Goal: Information Seeking & Learning: Learn about a topic

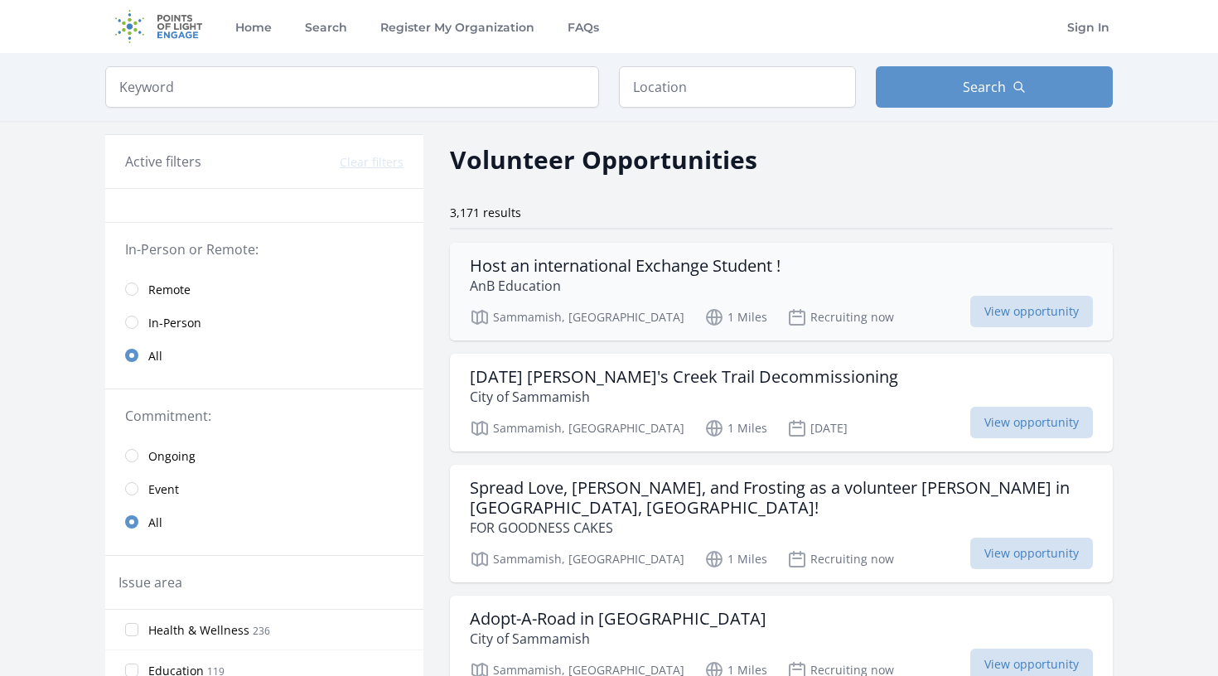
drag, startPoint x: 452, startPoint y: 257, endPoint x: 483, endPoint y: 285, distance: 42.3
click at [483, 285] on div "Host an international Exchange Student ! AnB Education Sammamish, WA 1 Miles Re…" at bounding box center [781, 292] width 663 height 98
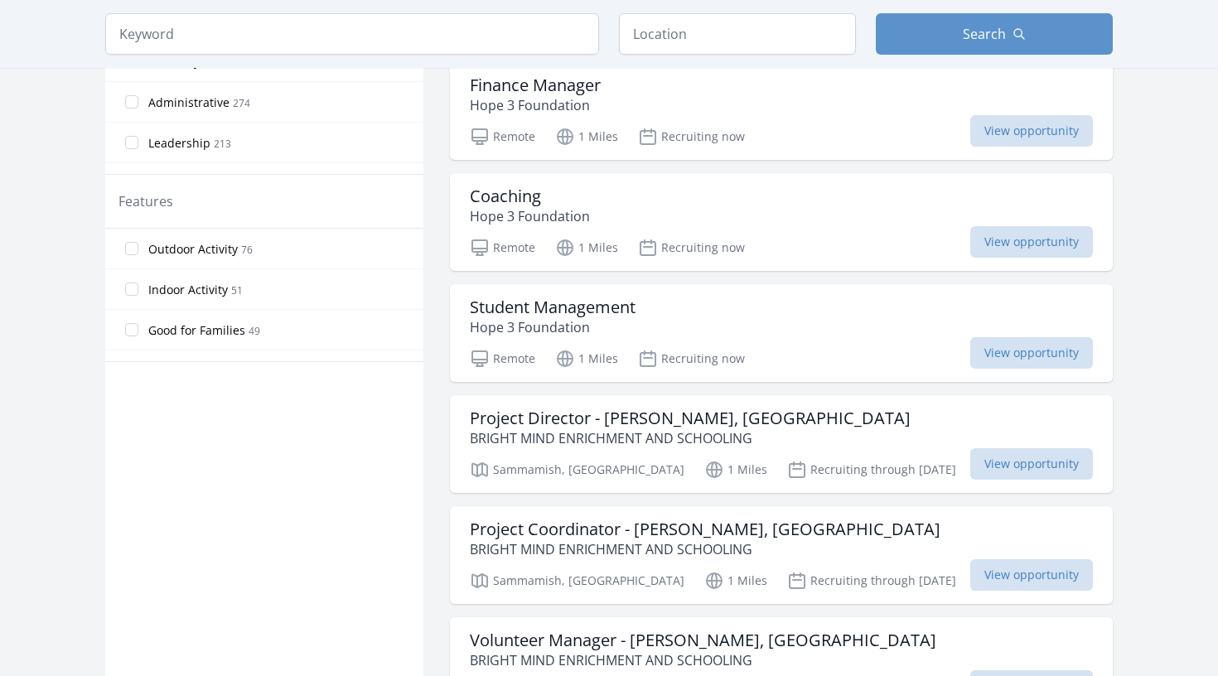
scroll to position [757, 0]
click at [1013, 336] on span "View opportunity" at bounding box center [1031, 351] width 123 height 31
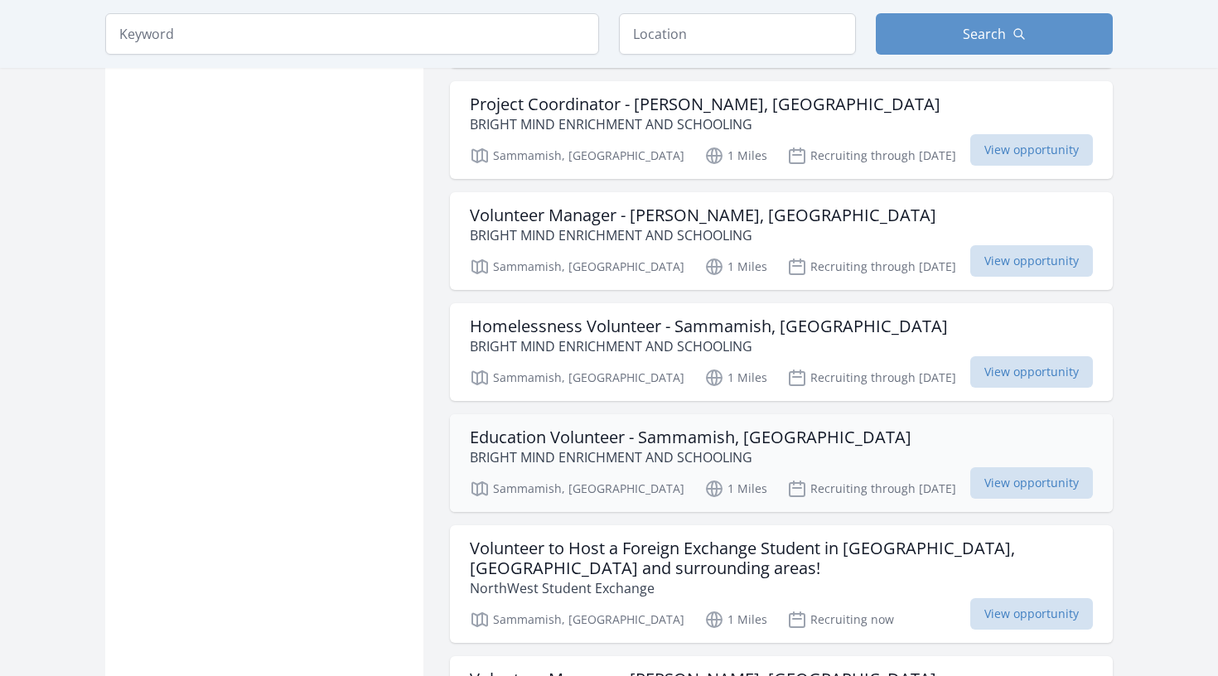
scroll to position [1187, 0]
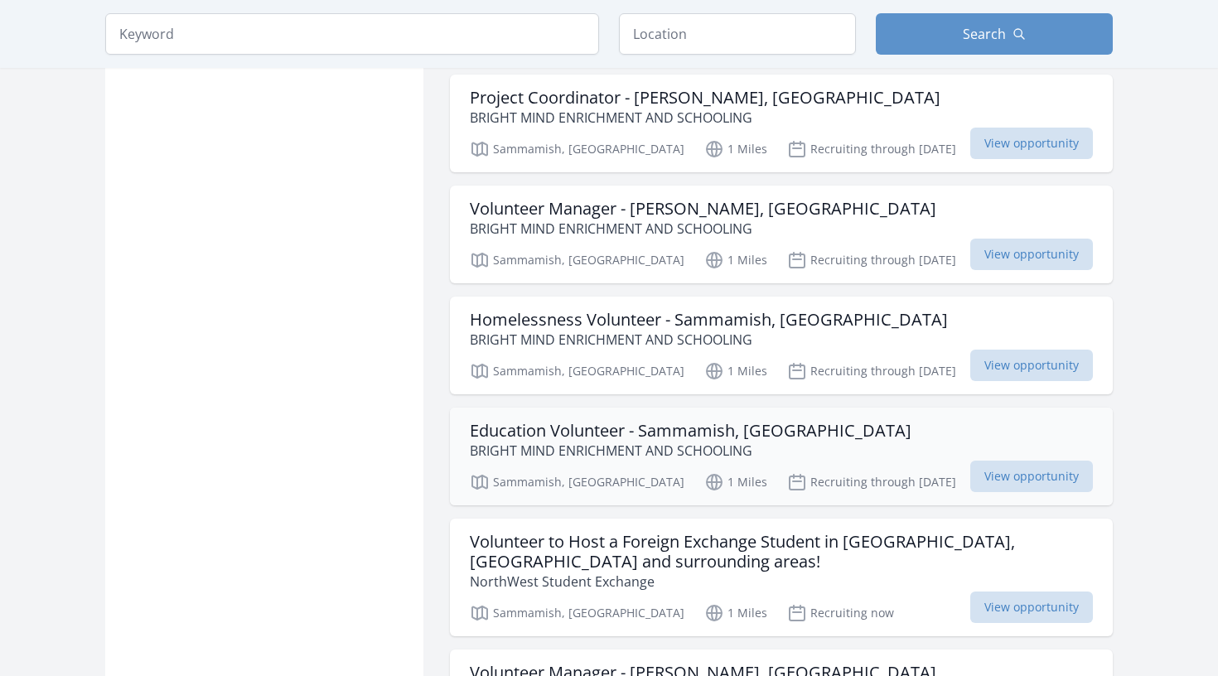
click at [586, 421] on h3 "Education Volunteer - Sammamish, WA" at bounding box center [691, 431] width 442 height 20
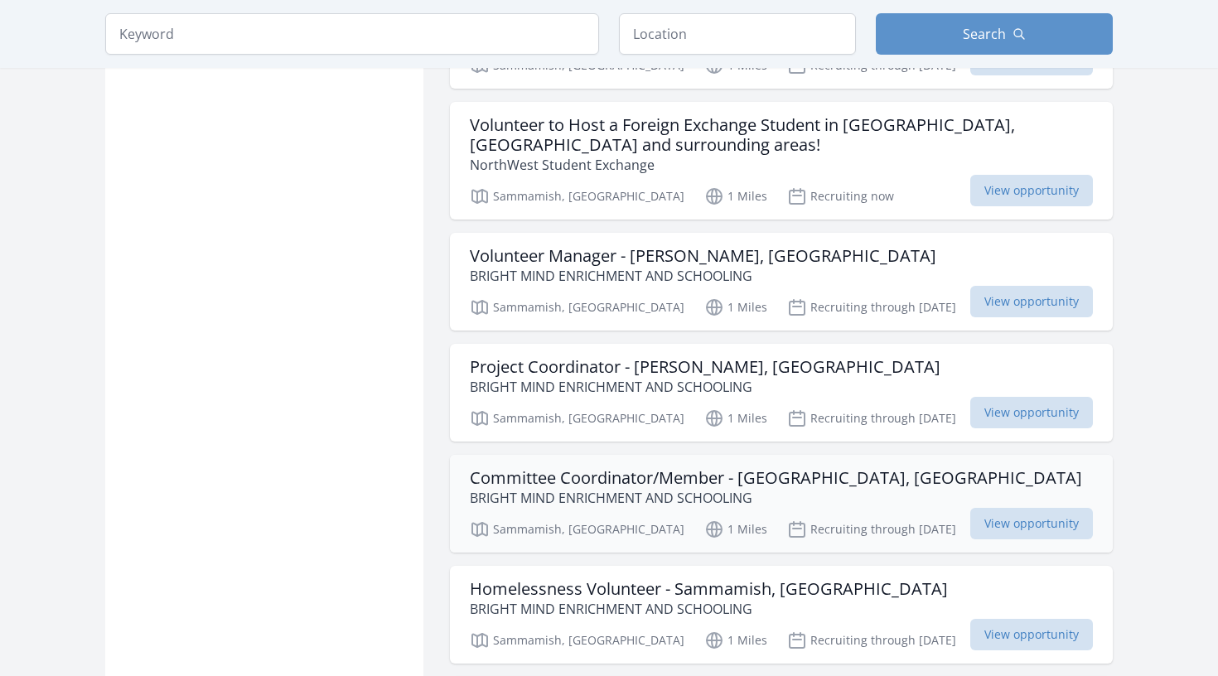
scroll to position [1606, 0]
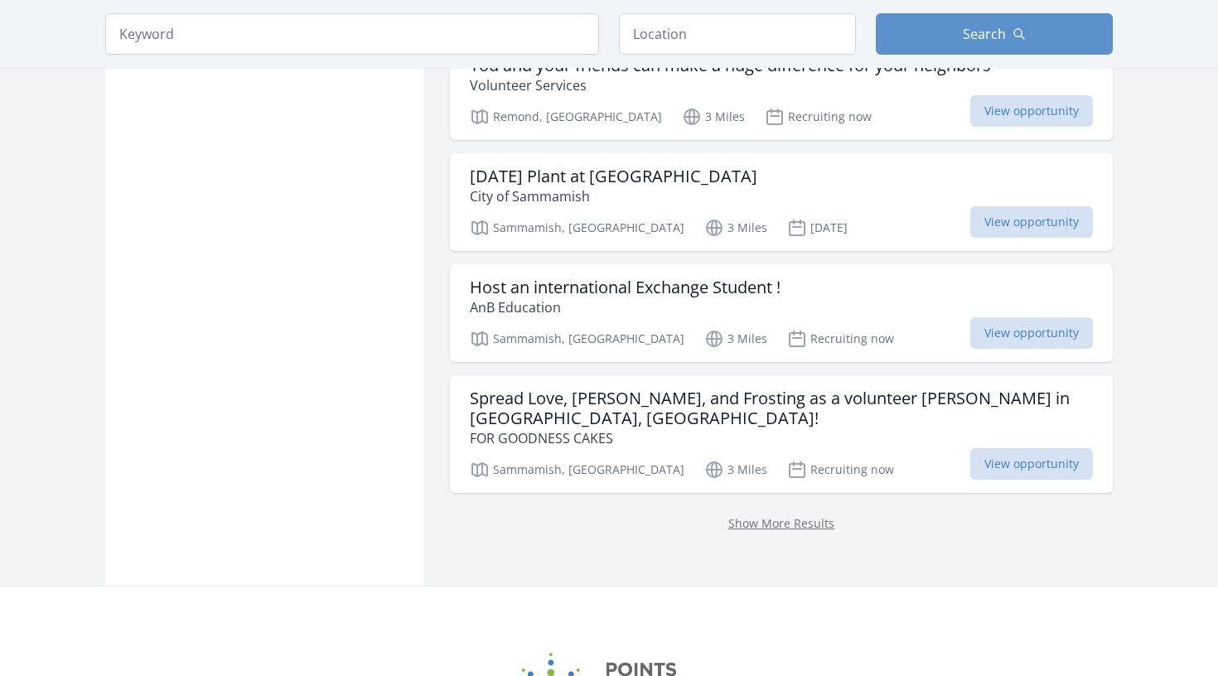
scroll to position [1982, 0]
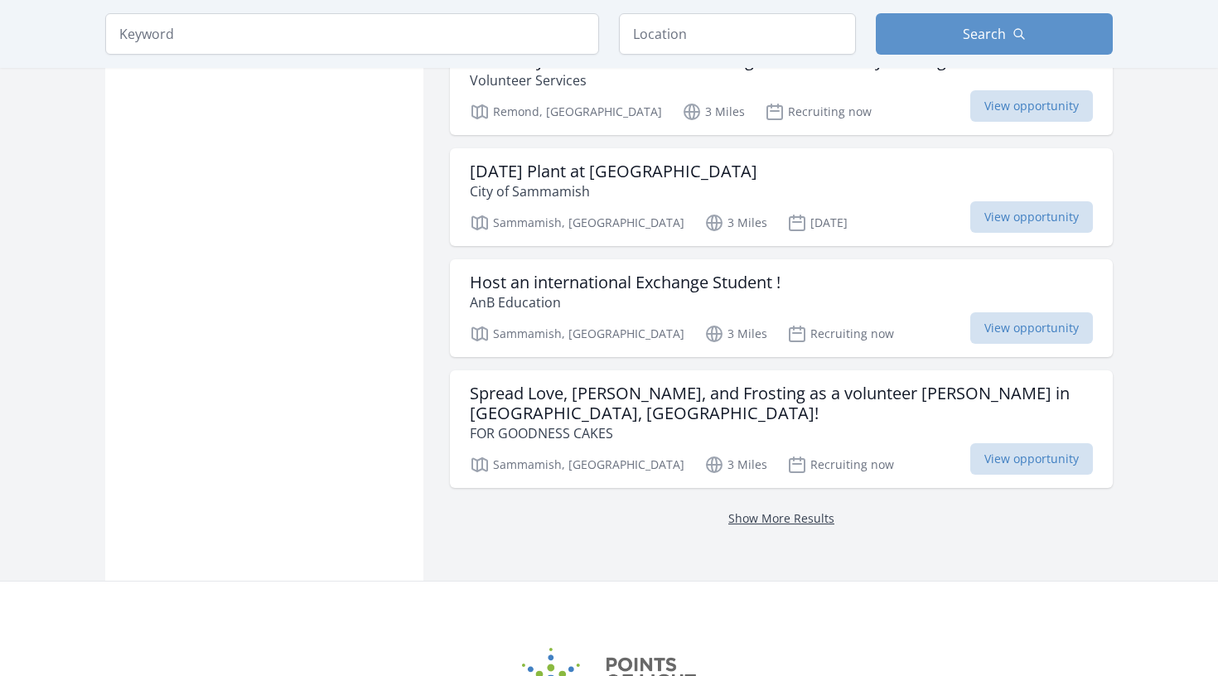
click at [733, 510] on link "Show More Results" at bounding box center [781, 518] width 106 height 16
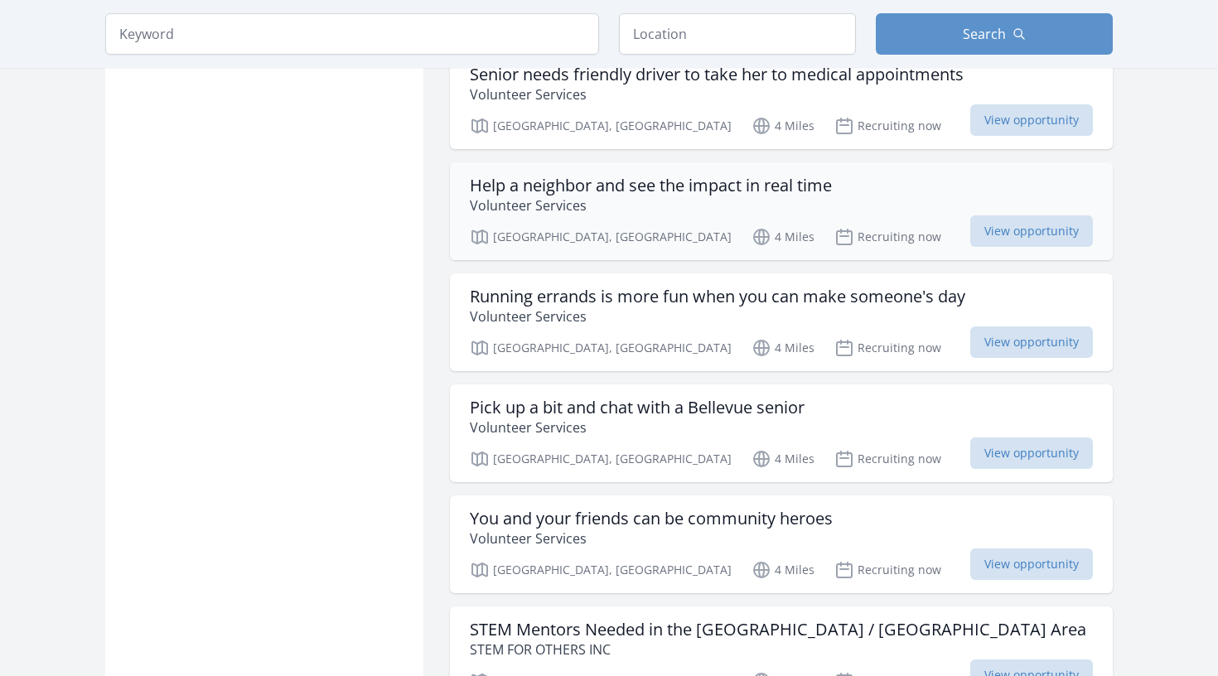
scroll to position [3453, 0]
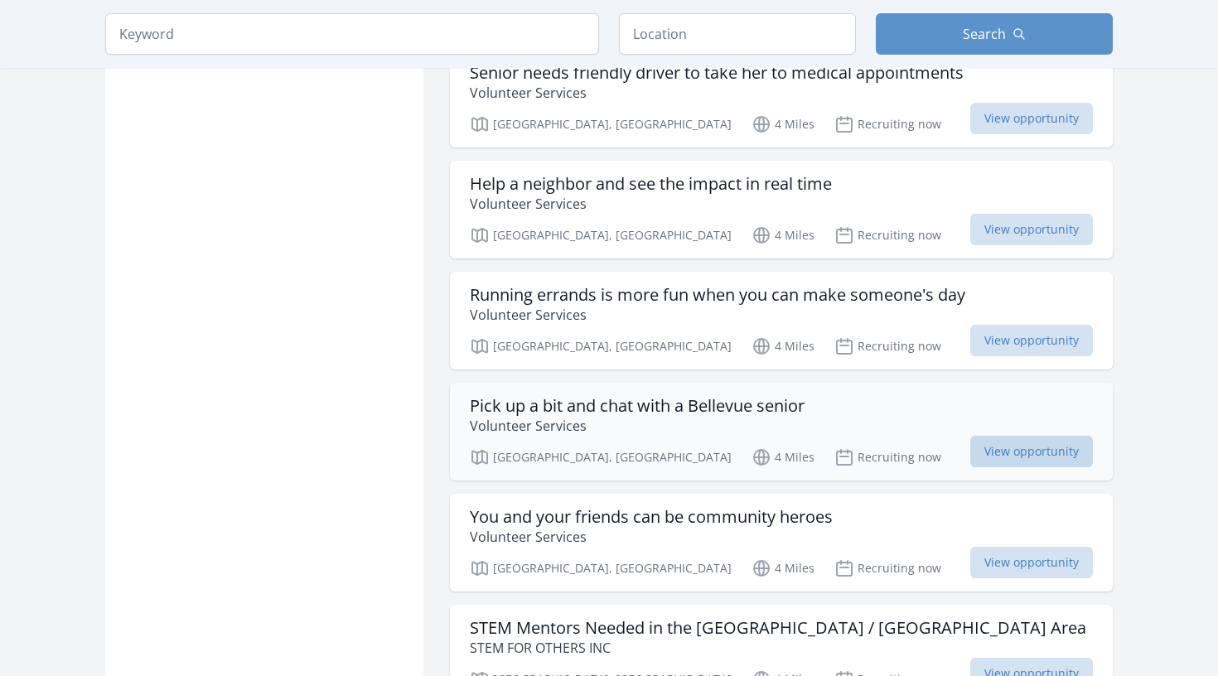
click at [1020, 436] on span "View opportunity" at bounding box center [1031, 451] width 123 height 31
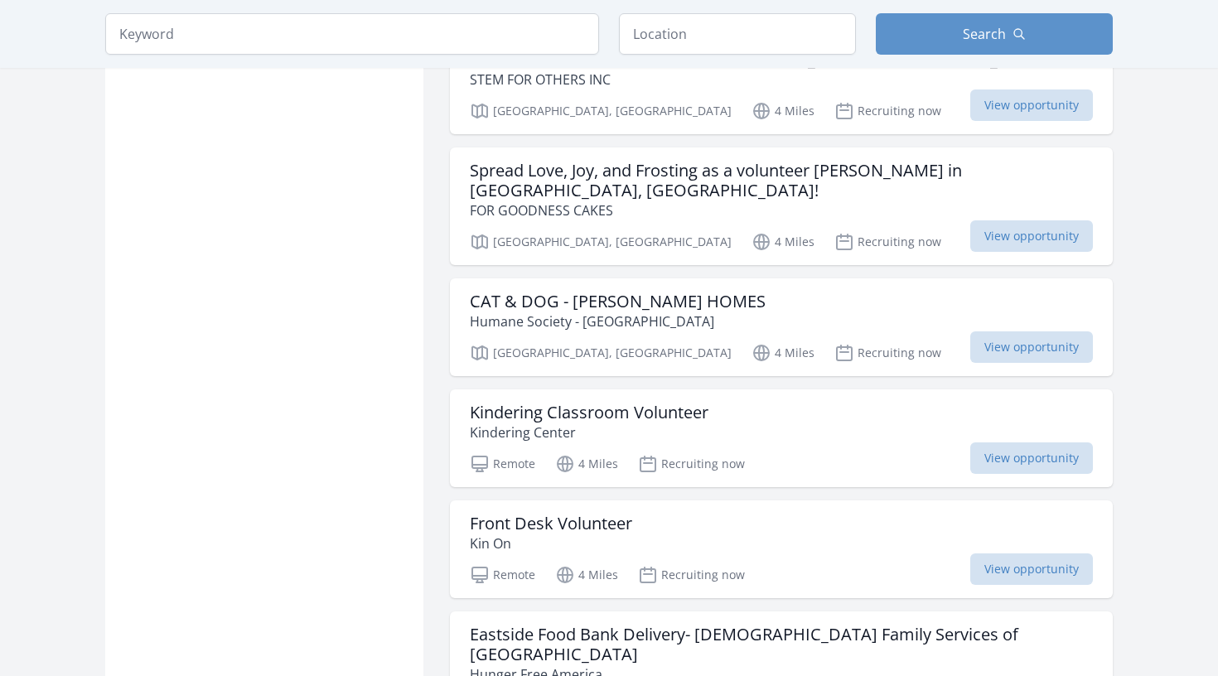
scroll to position [4367, 0]
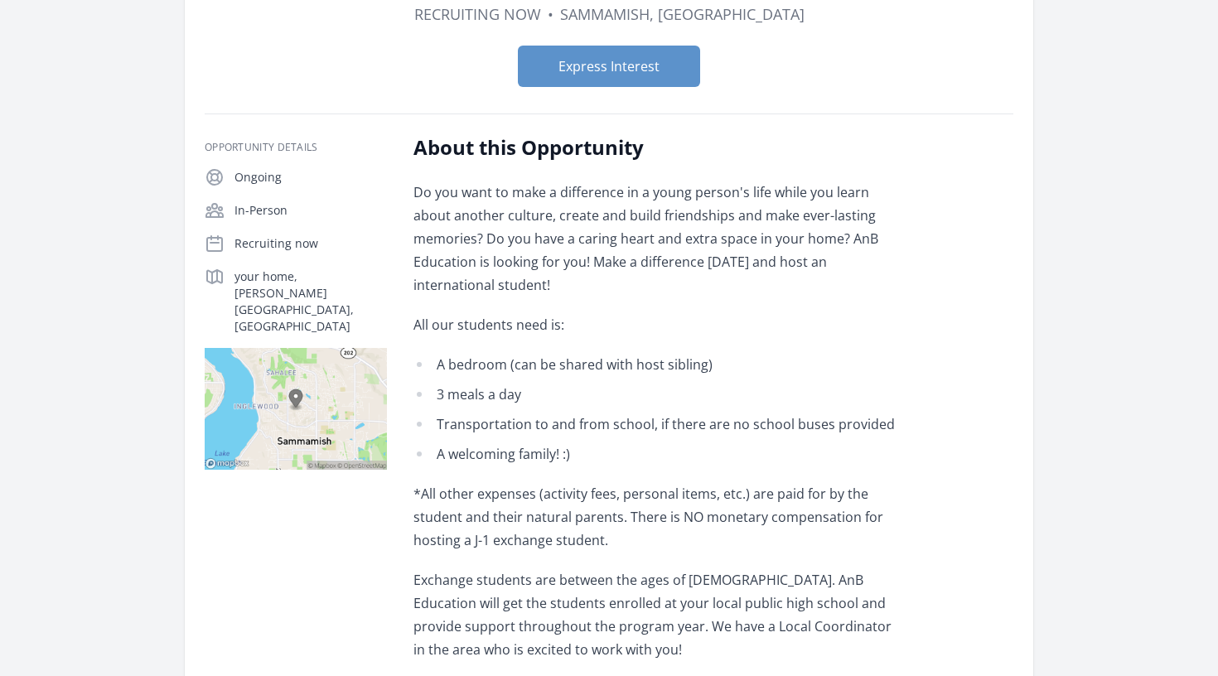
scroll to position [172, 0]
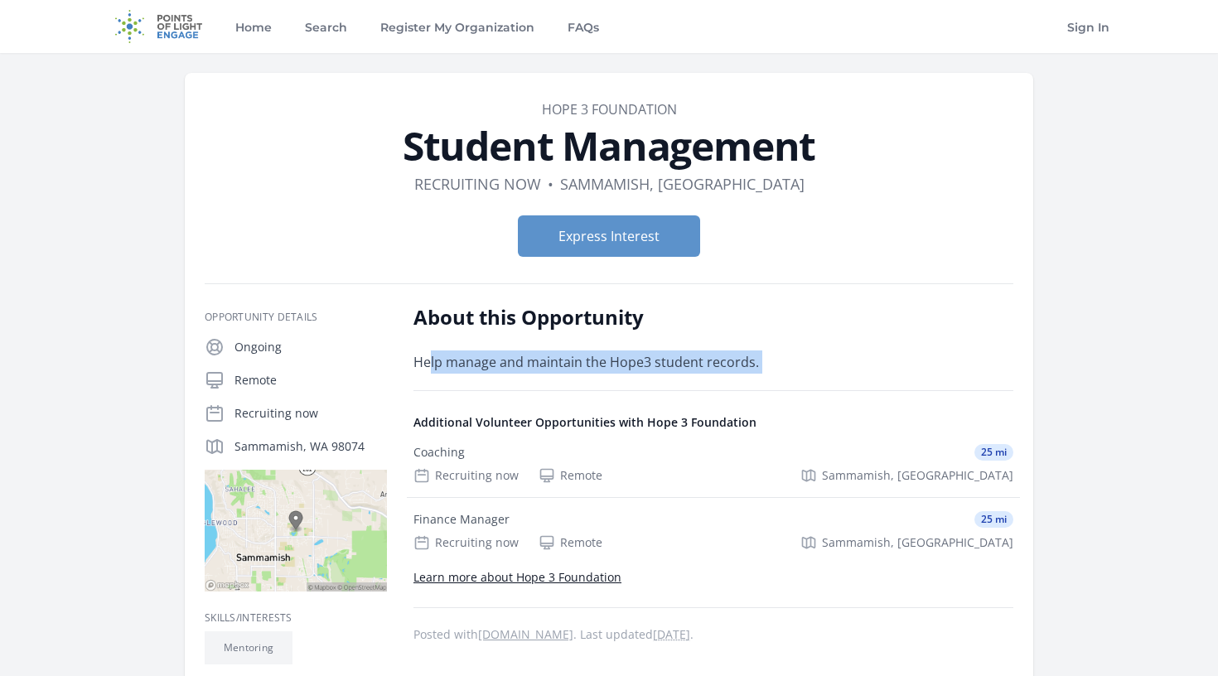
drag, startPoint x: 431, startPoint y: 356, endPoint x: 652, endPoint y: 375, distance: 222.1
click at [652, 375] on div "About this Opportunity Help manage and maintain the Hope3 student records. Addi…" at bounding box center [714, 484] width 600 height 360
drag, startPoint x: 409, startPoint y: 425, endPoint x: 511, endPoint y: 558, distance: 167.2
click at [511, 558] on div "Opportunity Details Ongoing Remote Recruiting now Sammamish, WA 98074" at bounding box center [609, 484] width 809 height 360
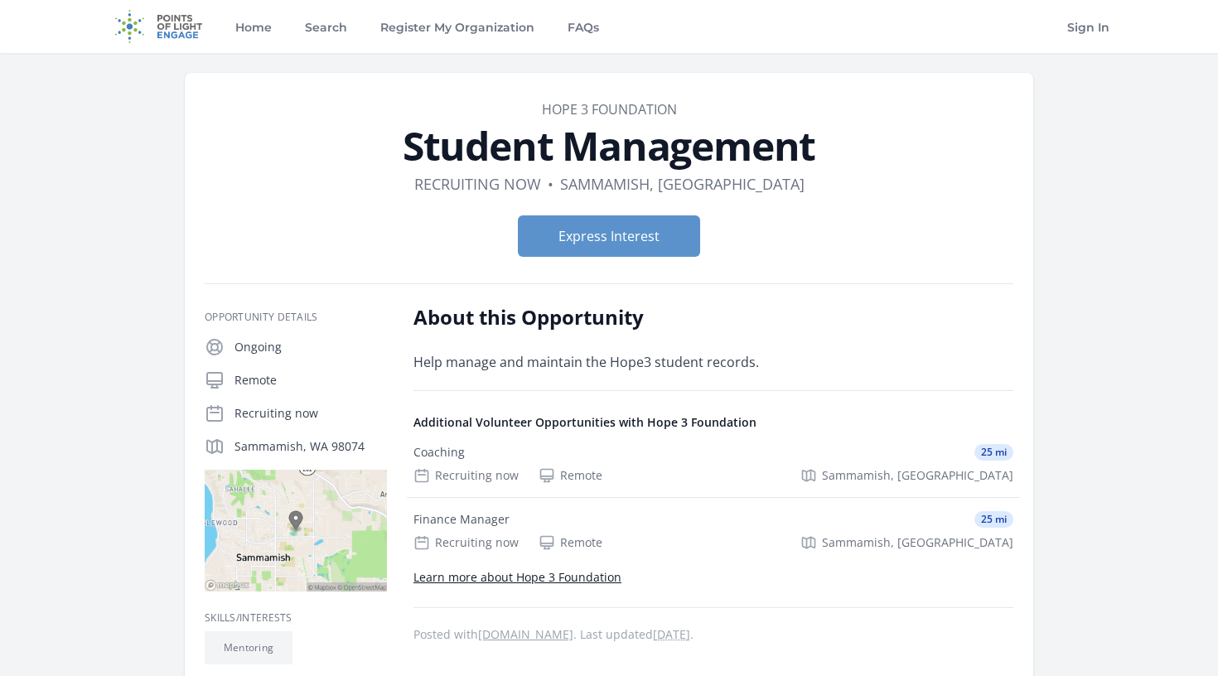
click at [268, 300] on div "Opportunity Details Ongoing Remote Recruiting now Sammamish, WA 98074" at bounding box center [609, 473] width 809 height 381
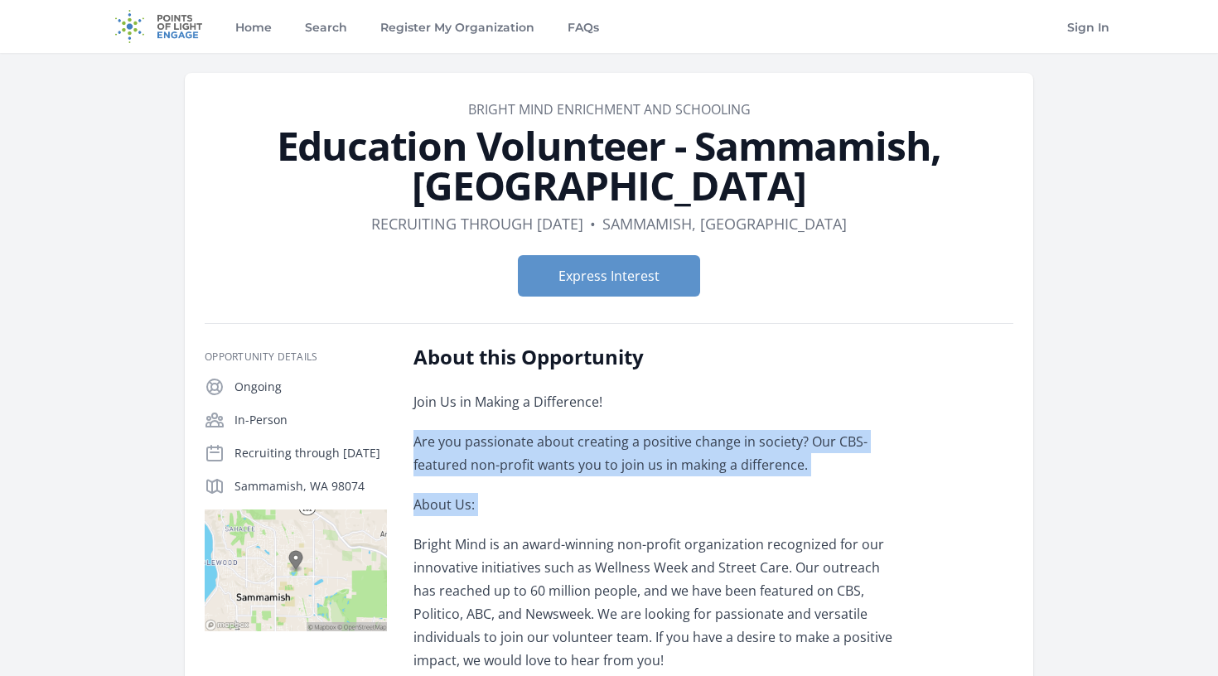
drag, startPoint x: 423, startPoint y: 387, endPoint x: 696, endPoint y: 485, distance: 289.6
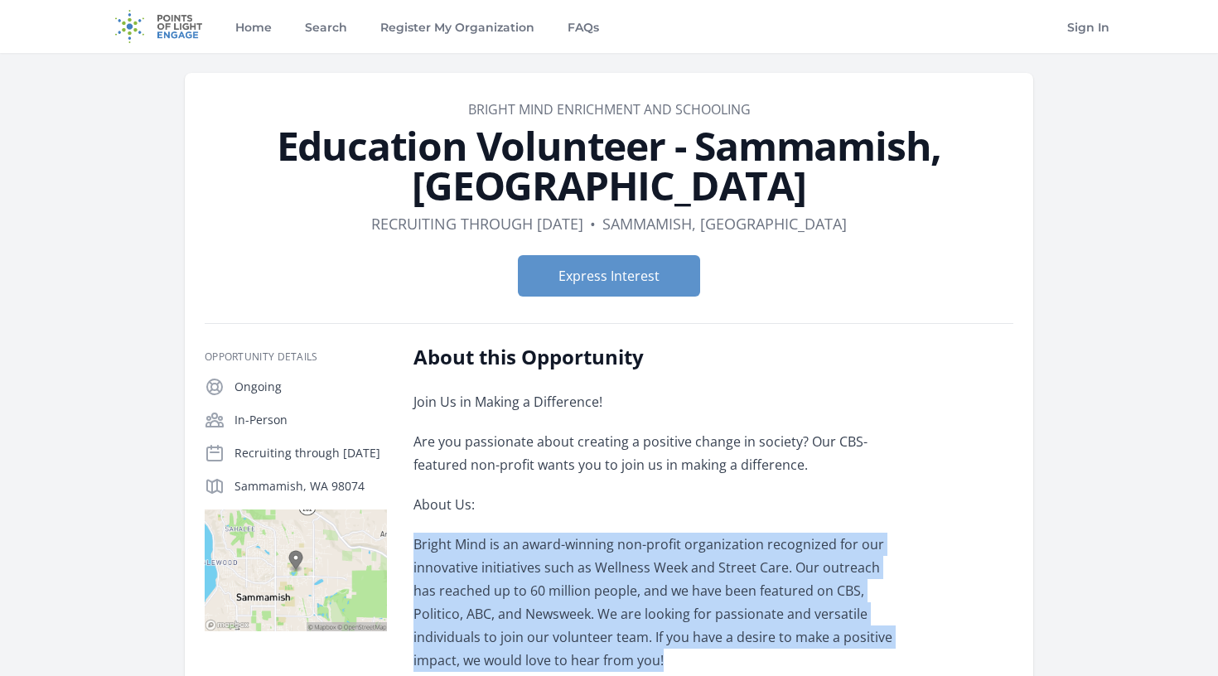
drag, startPoint x: 492, startPoint y: 492, endPoint x: 696, endPoint y: 627, distance: 244.5
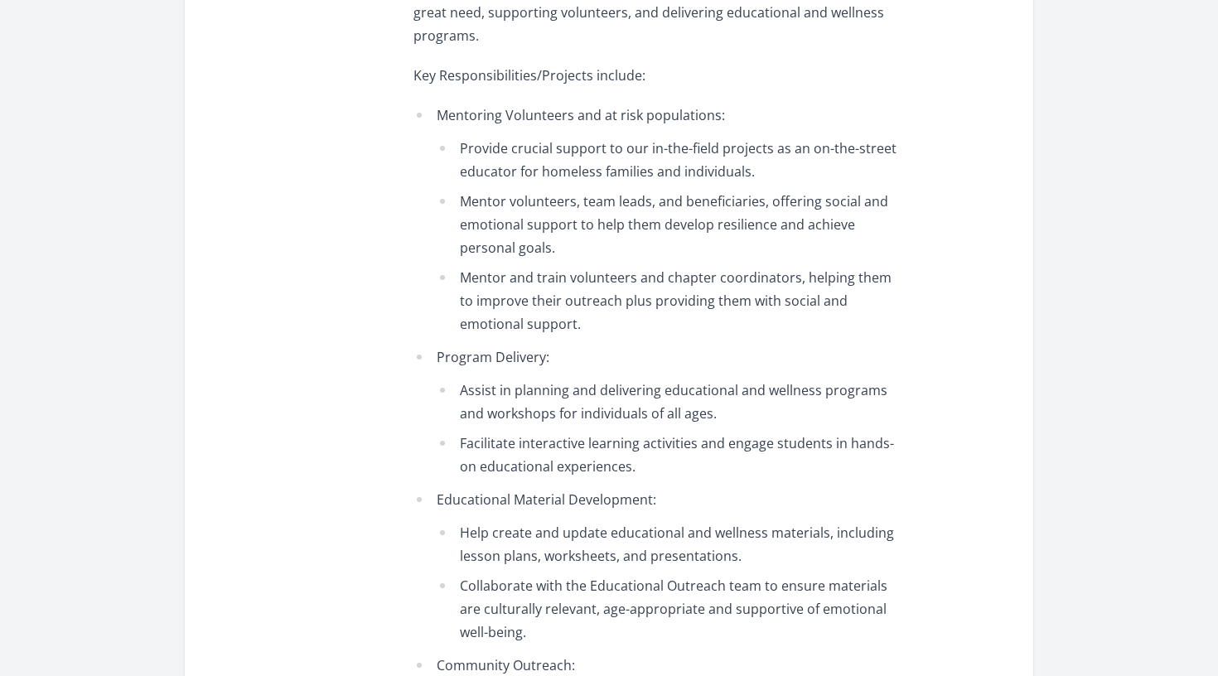
scroll to position [845, 0]
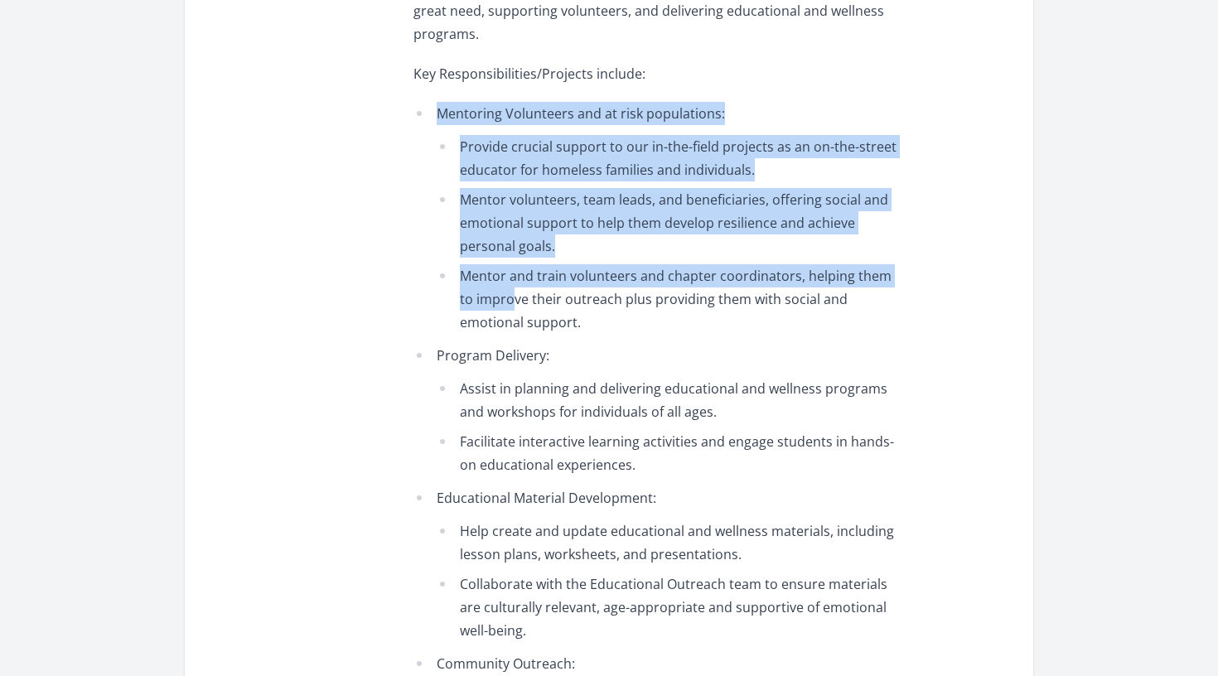
drag, startPoint x: 442, startPoint y: 40, endPoint x: 494, endPoint y: 229, distance: 196.0
click at [494, 229] on li "Mentoring Volunteers and at risk populations: Provide crucial support to our in…" at bounding box center [656, 218] width 485 height 232
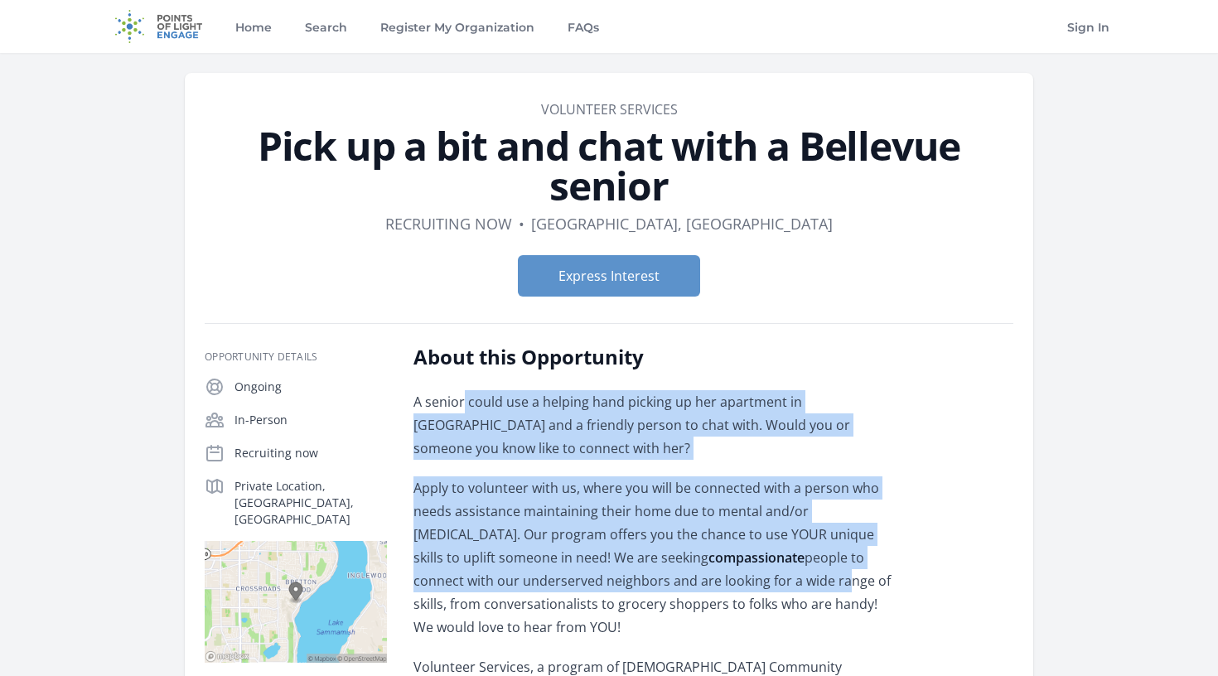
drag, startPoint x: 463, startPoint y: 402, endPoint x: 733, endPoint y: 574, distance: 320.4
